Goal: Find specific page/section: Find specific page/section

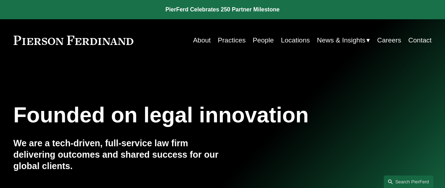
click at [263, 45] on link "People" at bounding box center [263, 40] width 21 height 14
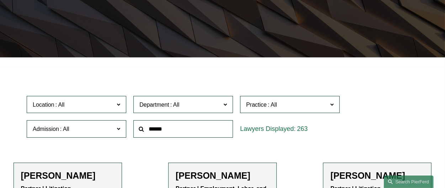
scroll to position [142, 0]
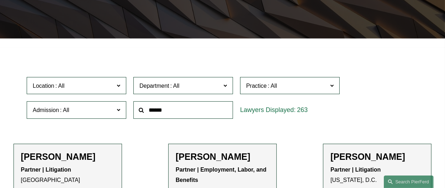
click at [165, 85] on span "Department" at bounding box center [155, 86] width 30 height 6
click at [0, 0] on link "Corporate" at bounding box center [0, 0] width 0 height 0
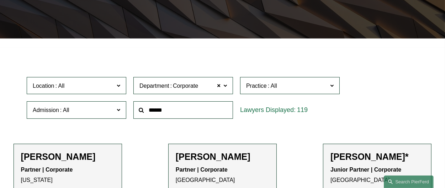
click at [265, 86] on span "Practice" at bounding box center [256, 86] width 21 height 6
click at [377, 76] on div "Location All [GEOGRAPHIC_DATA] [GEOGRAPHIC_DATA] [GEOGRAPHIC_DATA] [GEOGRAPHIC_…" at bounding box center [222, 97] width 399 height 49
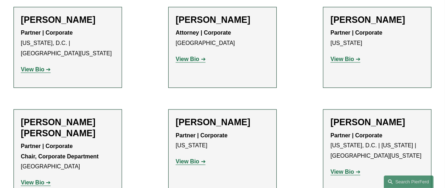
scroll to position [1388, 0]
